Goal: Contribute content: Add original content to the website for others to see

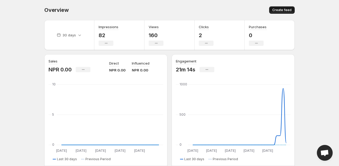
click at [276, 11] on span "Create feed" at bounding box center [281, 10] width 19 height 4
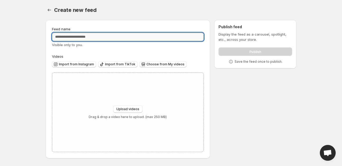
click at [90, 38] on input "Feed name" at bounding box center [128, 37] width 152 height 8
click at [106, 35] on input "Feed name" at bounding box center [128, 37] width 152 height 8
type input "*"
type input "**********"
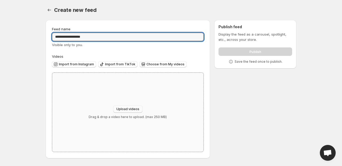
click at [132, 108] on span "Upload videos" at bounding box center [127, 109] width 23 height 4
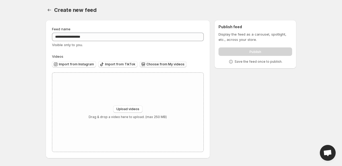
click at [151, 64] on span "Choose from My videos" at bounding box center [165, 64] width 38 height 4
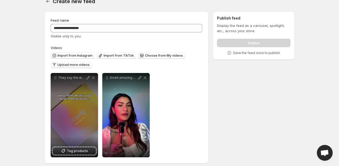
scroll to position [13, 0]
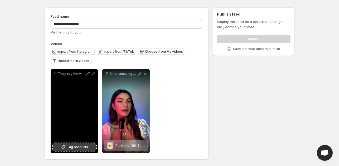
click at [72, 148] on span "Tag products" at bounding box center [77, 147] width 21 height 5
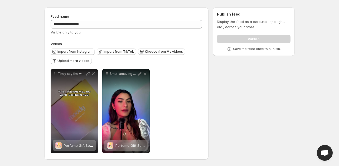
click at [252, 38] on div "Publish" at bounding box center [254, 38] width 74 height 11
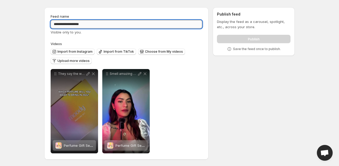
click at [90, 26] on input "**********" at bounding box center [127, 24] width 152 height 8
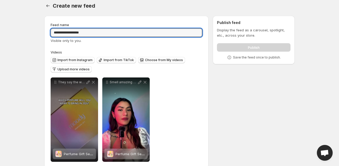
scroll to position [0, 0]
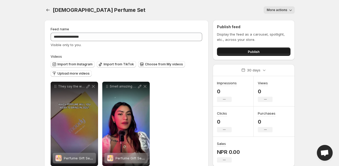
click at [256, 52] on span "Publish" at bounding box center [254, 51] width 12 height 5
